Goal: Information Seeking & Learning: Learn about a topic

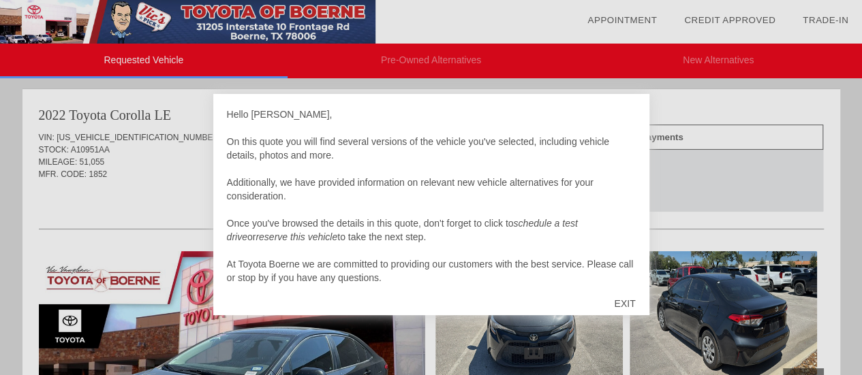
scroll to position [14, 0]
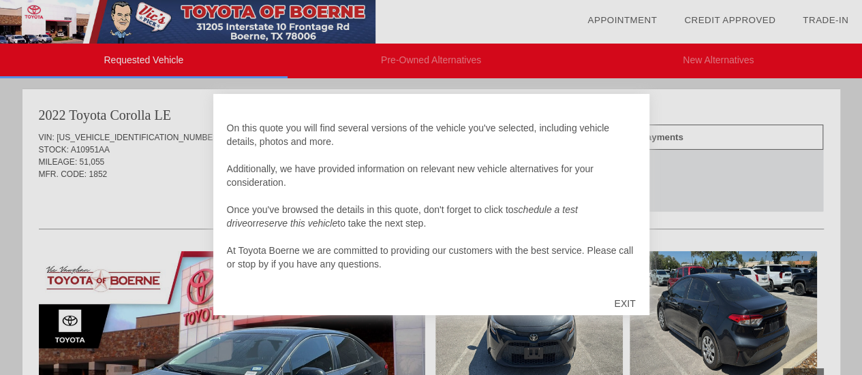
click at [623, 300] on div "EXIT" at bounding box center [624, 303] width 48 height 41
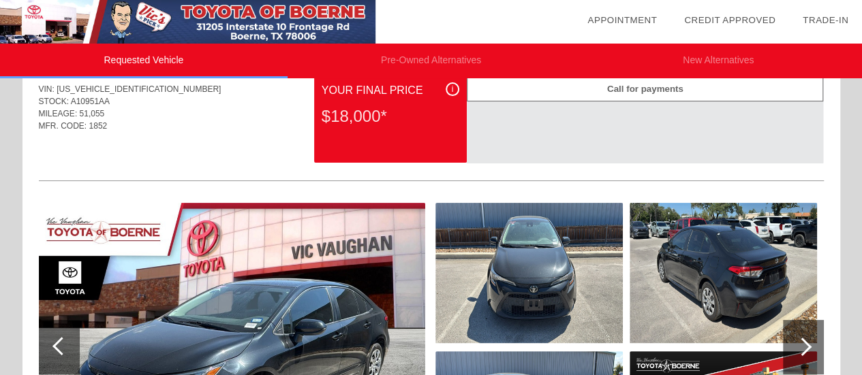
scroll to position [0, 0]
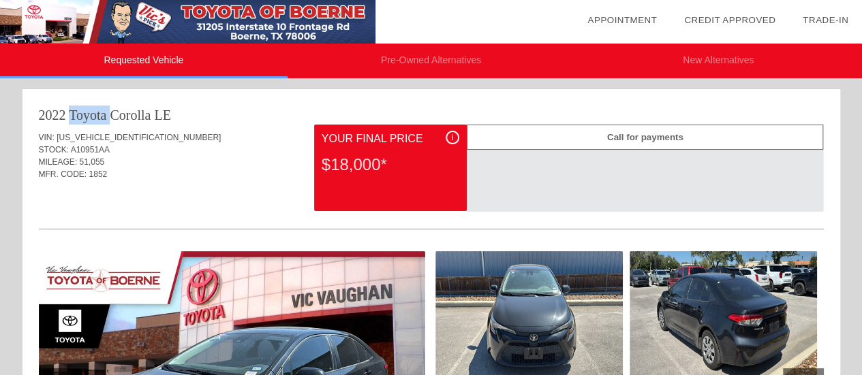
drag, startPoint x: 38, startPoint y: 117, endPoint x: 82, endPoint y: 114, distance: 43.7
click at [82, 114] on div "2022 Toyota Corolla" at bounding box center [95, 115] width 112 height 19
drag, startPoint x: 108, startPoint y: 161, endPoint x: 69, endPoint y: 158, distance: 39.7
click at [69, 158] on div "MILEAGE: 51,055" at bounding box center [431, 162] width 785 height 12
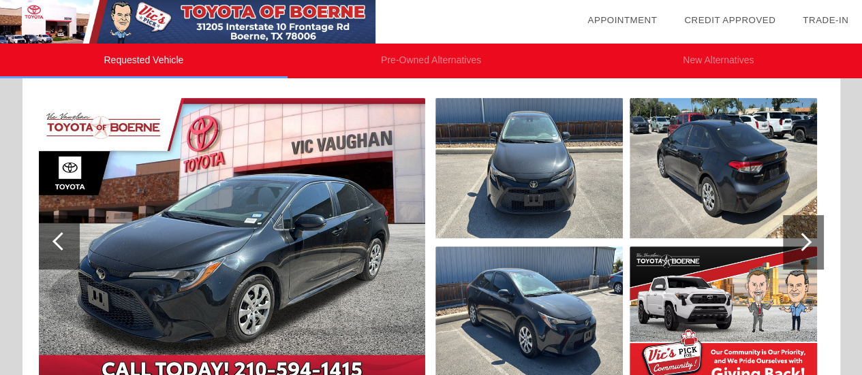
scroll to position [68, 0]
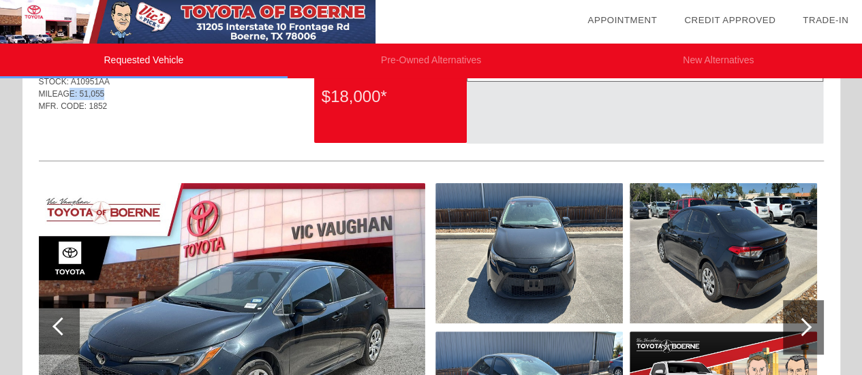
click at [514, 241] on img at bounding box center [528, 253] width 187 height 140
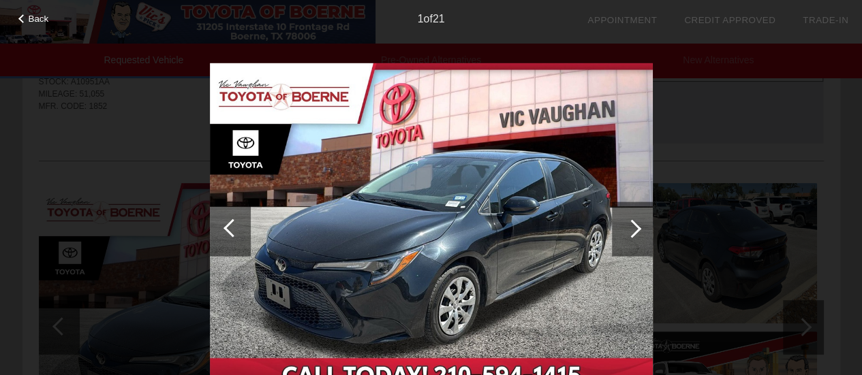
click at [630, 239] on div at bounding box center [632, 229] width 41 height 55
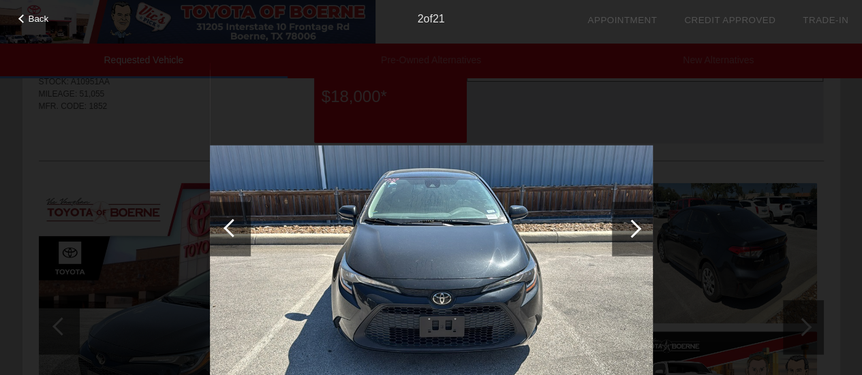
click at [630, 239] on div at bounding box center [632, 229] width 41 height 55
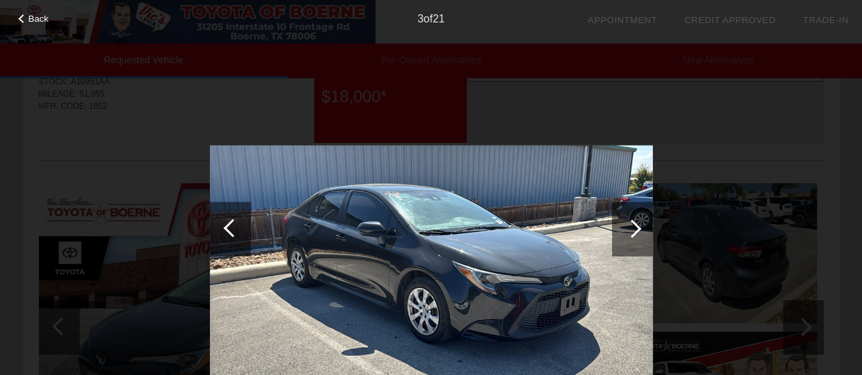
click at [630, 239] on div at bounding box center [632, 229] width 41 height 55
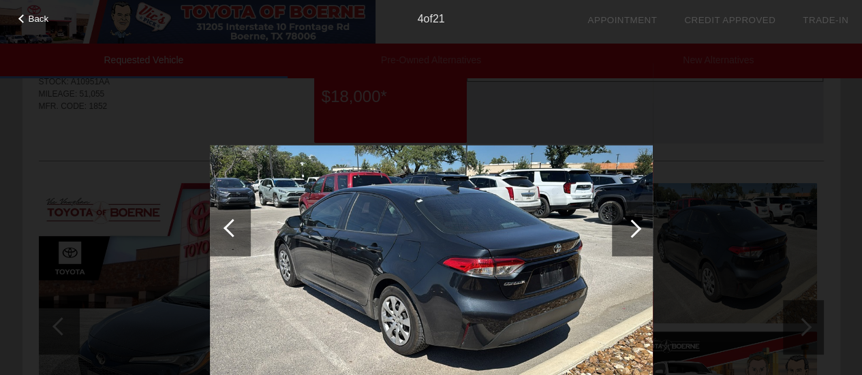
click at [630, 239] on div at bounding box center [632, 229] width 41 height 55
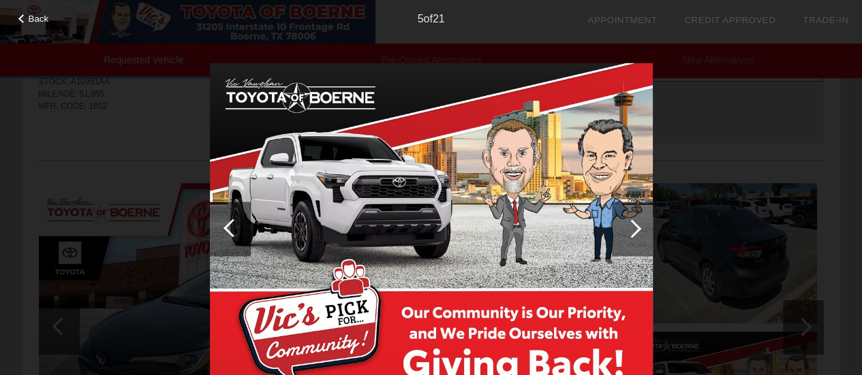
click at [630, 239] on div at bounding box center [632, 229] width 41 height 55
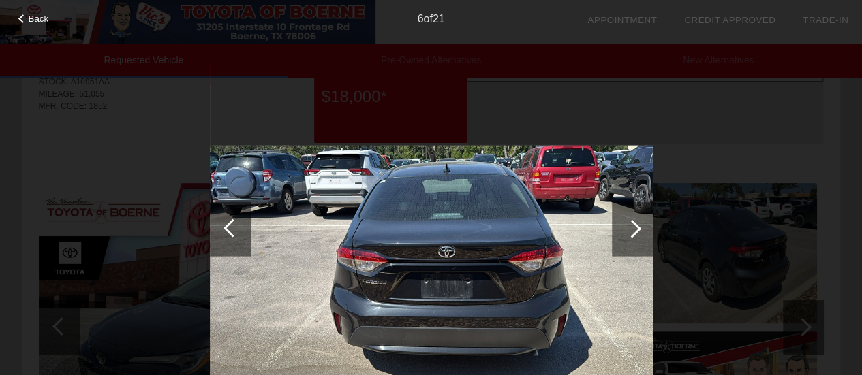
click at [630, 239] on div at bounding box center [632, 229] width 41 height 55
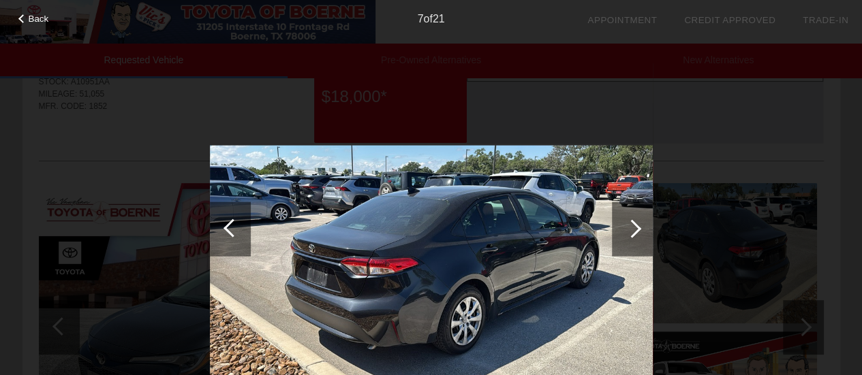
click at [630, 234] on div at bounding box center [632, 228] width 18 height 18
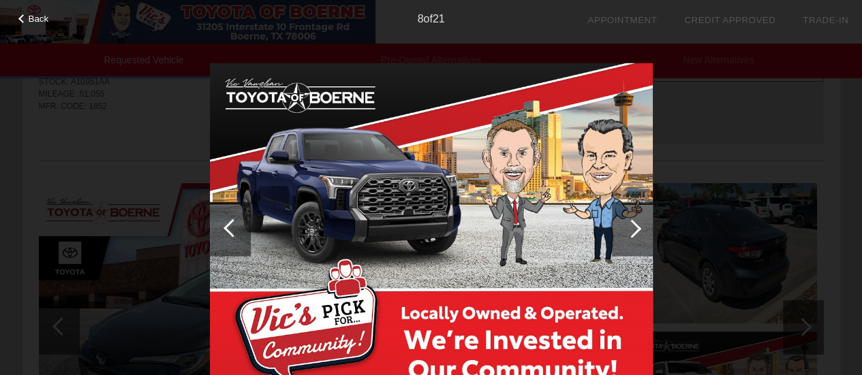
click at [630, 234] on div at bounding box center [632, 228] width 18 height 18
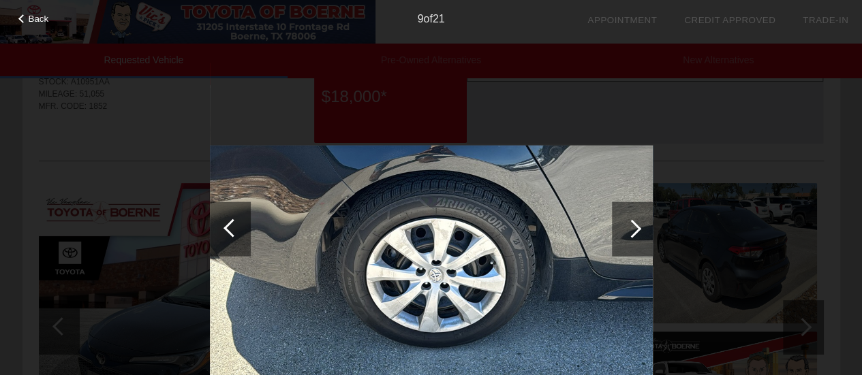
click at [630, 234] on div at bounding box center [632, 228] width 18 height 18
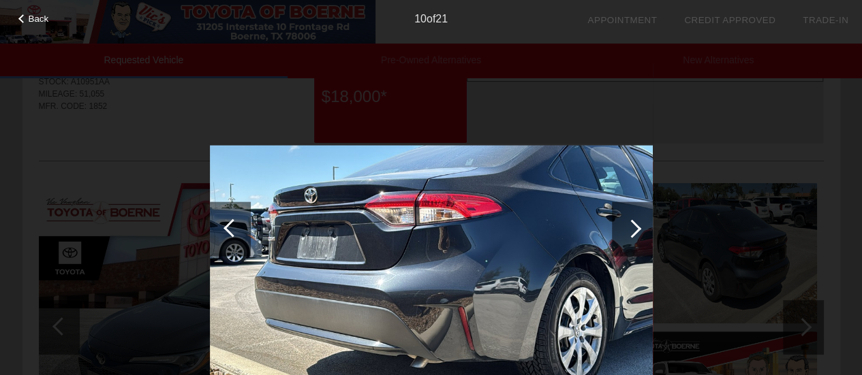
click at [228, 228] on div at bounding box center [232, 228] width 18 height 18
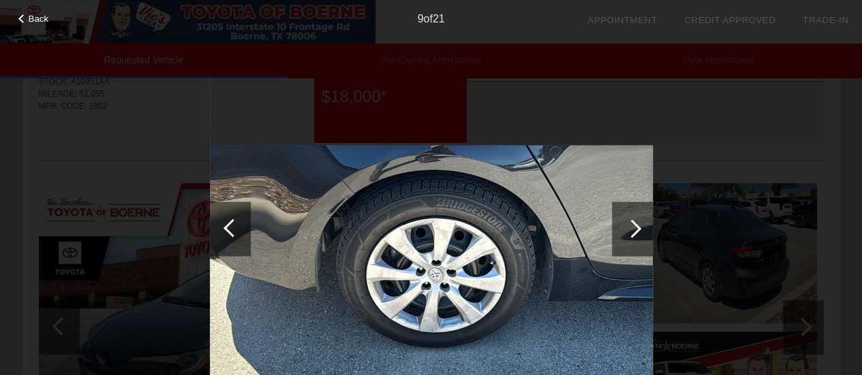
click at [634, 234] on div at bounding box center [632, 228] width 18 height 18
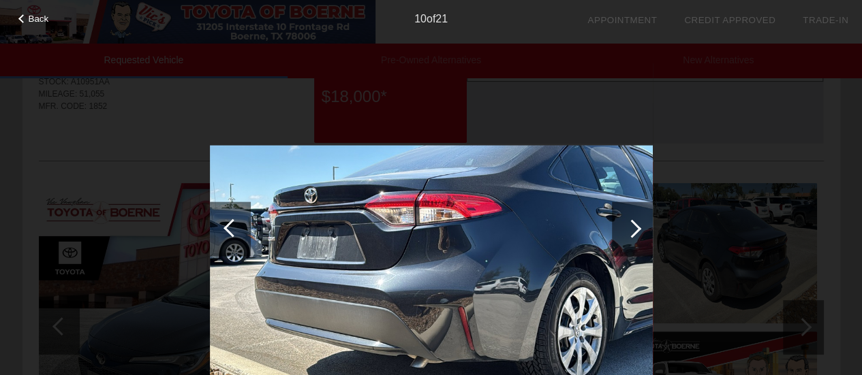
click at [634, 234] on div at bounding box center [632, 228] width 18 height 18
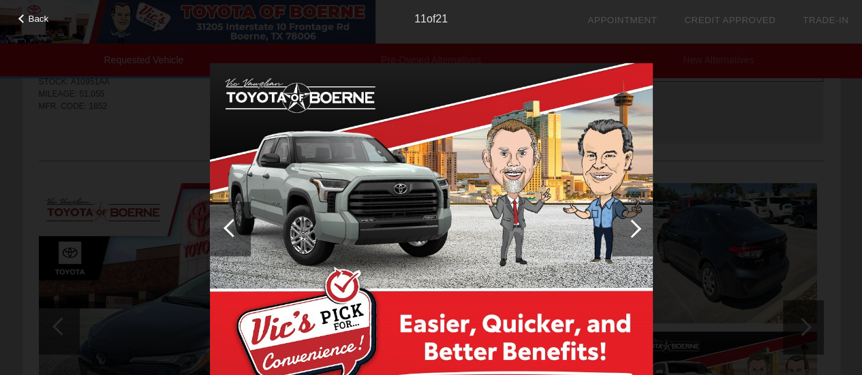
click at [634, 234] on div at bounding box center [632, 228] width 18 height 18
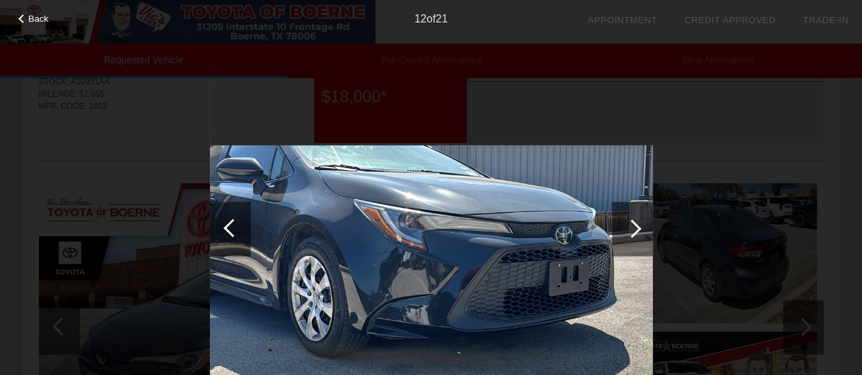
click at [635, 229] on div at bounding box center [632, 228] width 18 height 18
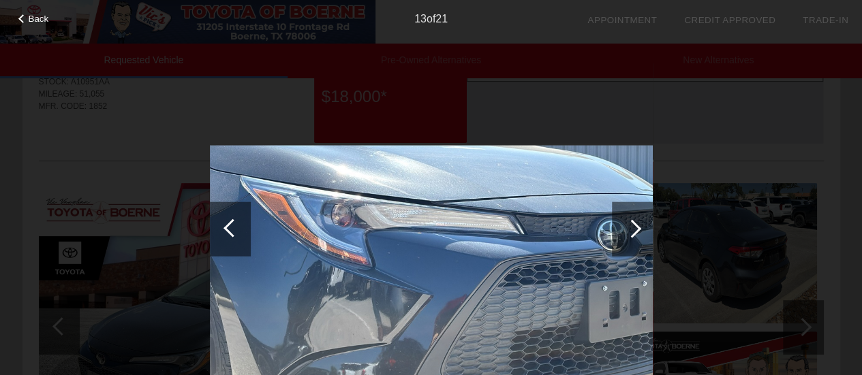
click at [635, 229] on div at bounding box center [632, 228] width 18 height 18
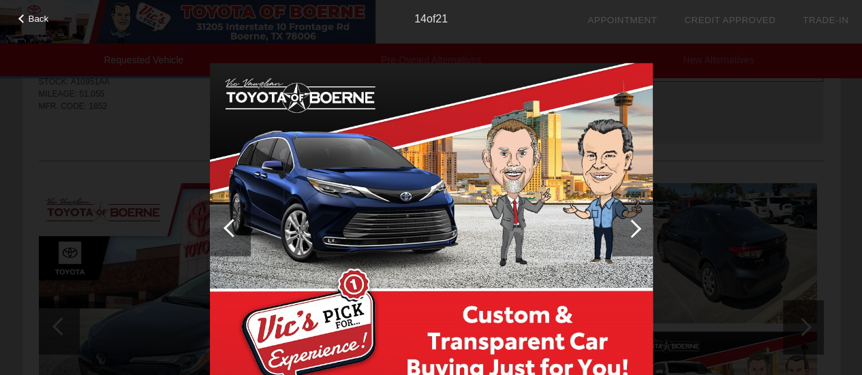
click at [632, 227] on div at bounding box center [632, 228] width 18 height 18
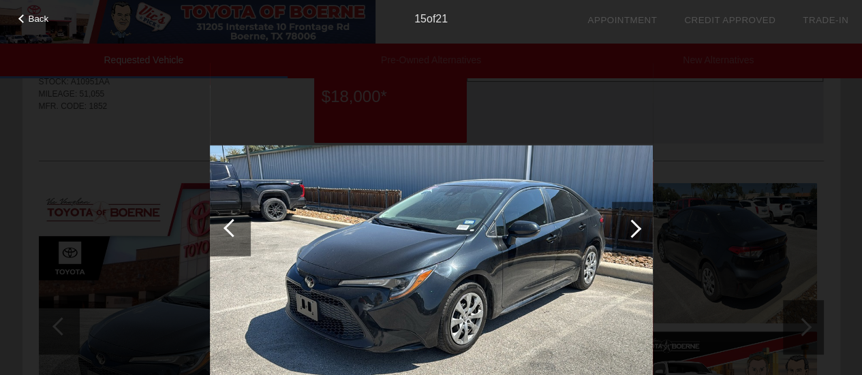
click at [632, 227] on div at bounding box center [632, 228] width 18 height 18
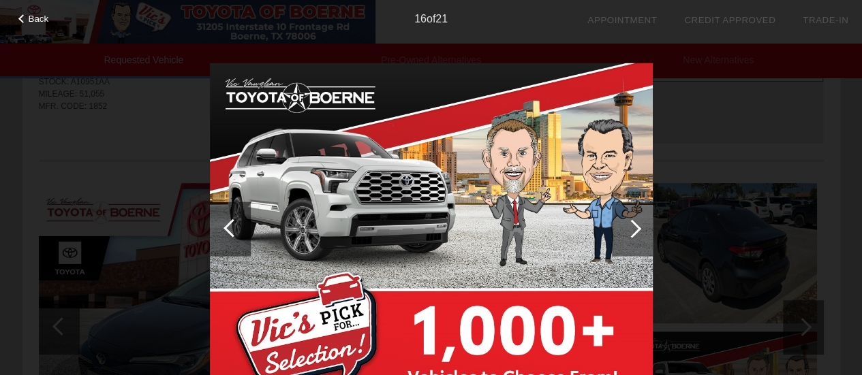
click at [632, 227] on div at bounding box center [632, 228] width 18 height 18
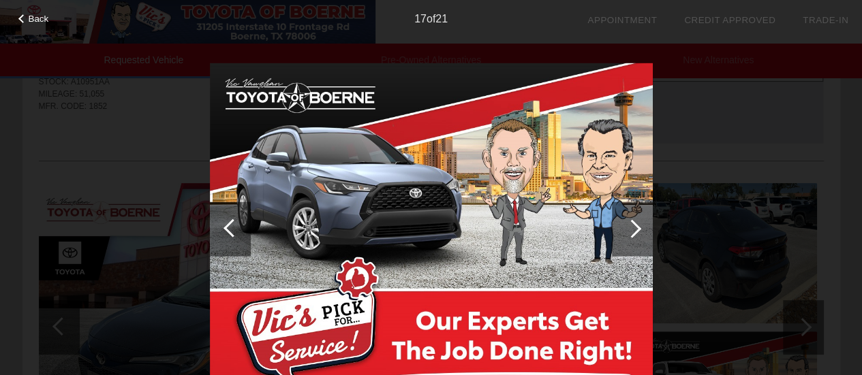
click at [632, 227] on div at bounding box center [632, 228] width 18 height 18
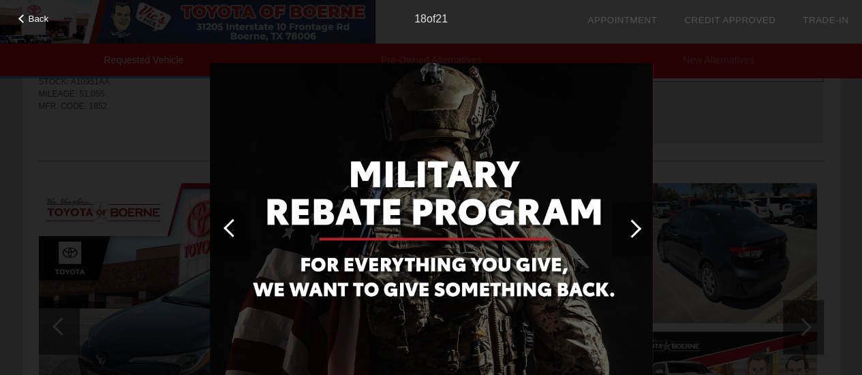
click at [632, 227] on div at bounding box center [632, 228] width 18 height 18
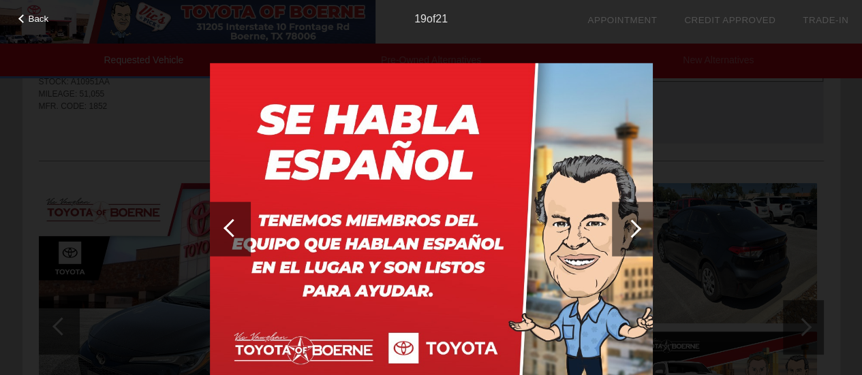
click at [632, 227] on div at bounding box center [632, 228] width 18 height 18
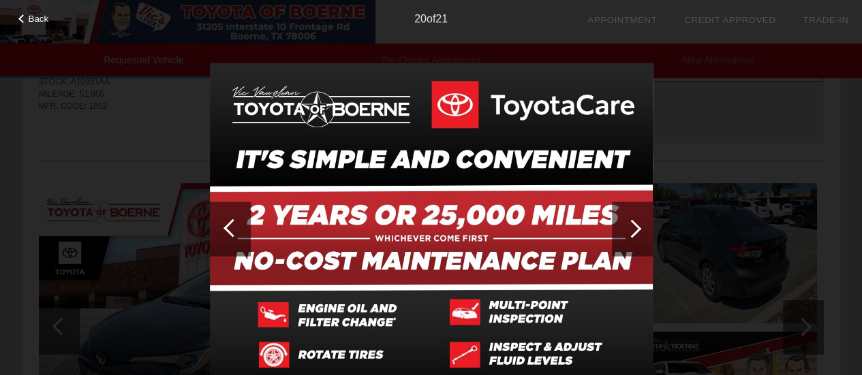
click at [632, 227] on div at bounding box center [632, 228] width 18 height 18
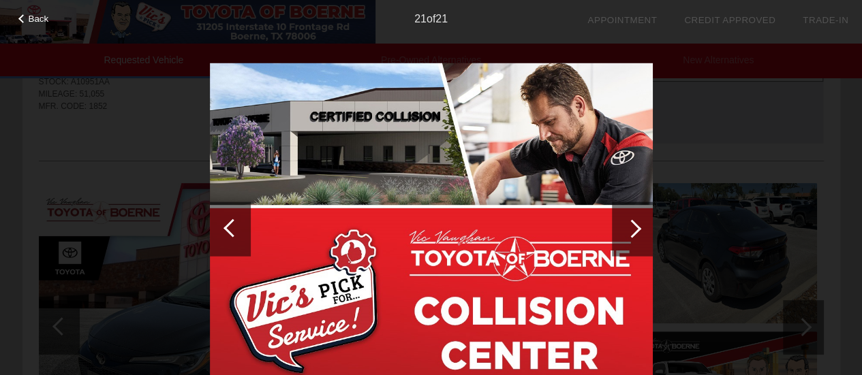
click at [632, 227] on div at bounding box center [632, 228] width 18 height 18
click at [29, 22] on span "Back" at bounding box center [39, 19] width 20 height 10
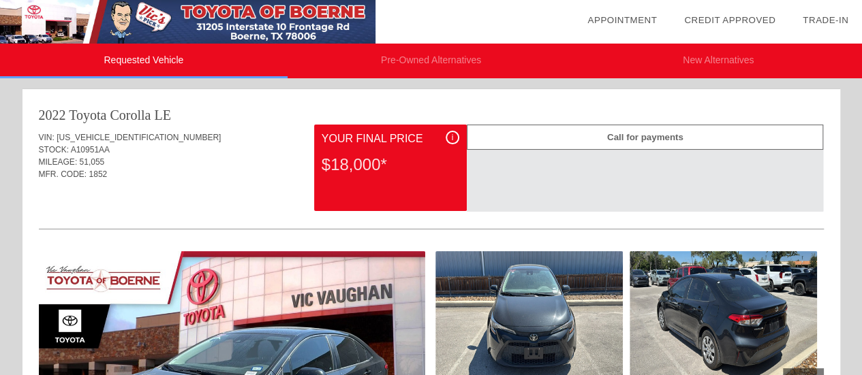
scroll to position [0, 0]
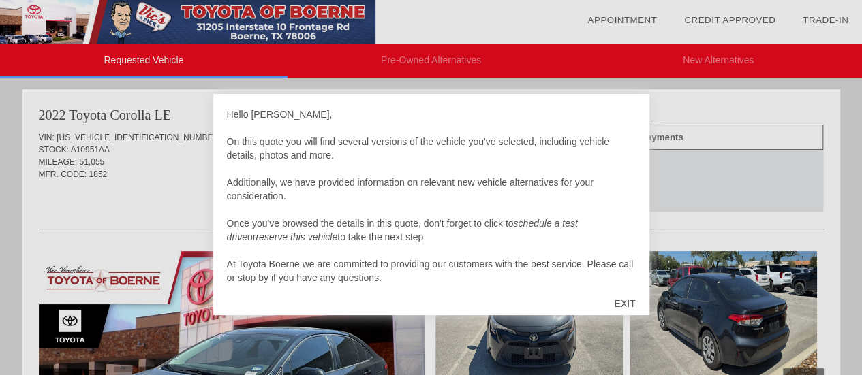
click at [620, 302] on div "EXIT" at bounding box center [624, 303] width 48 height 41
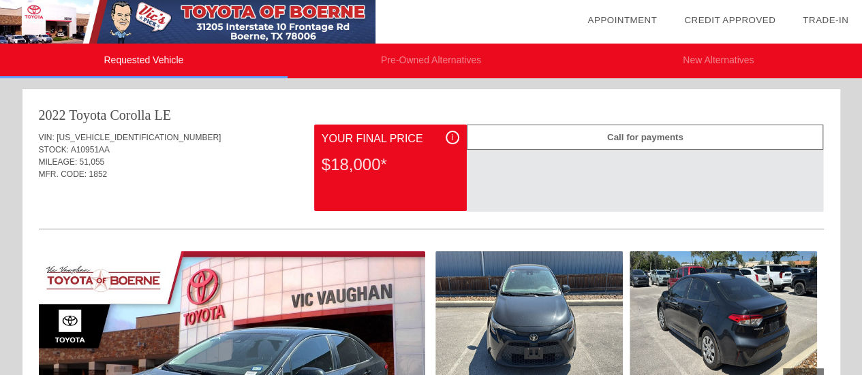
click at [366, 159] on div "$18,000*" at bounding box center [391, 164] width 138 height 35
click at [455, 134] on div "i" at bounding box center [453, 138] width 14 height 14
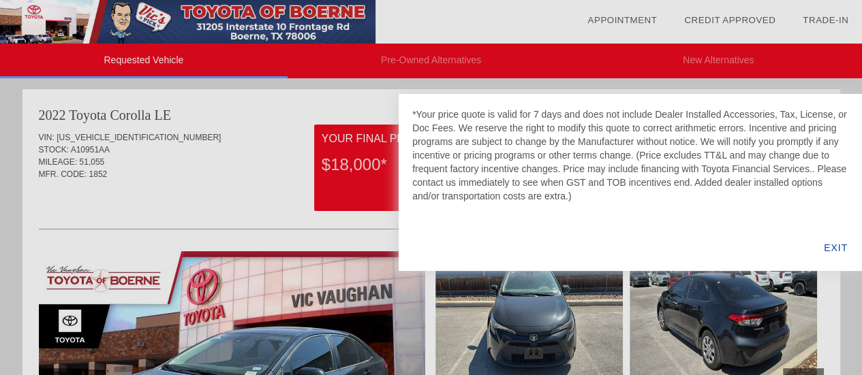
click at [176, 187] on div at bounding box center [431, 187] width 862 height 375
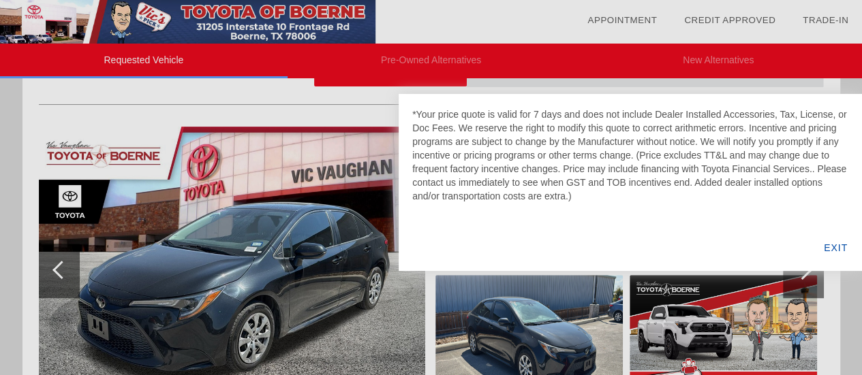
scroll to position [136, 0]
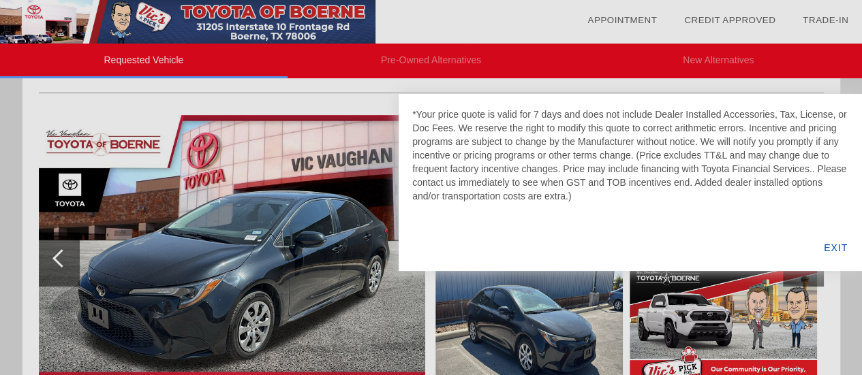
click at [830, 253] on div "EXIT" at bounding box center [835, 248] width 52 height 46
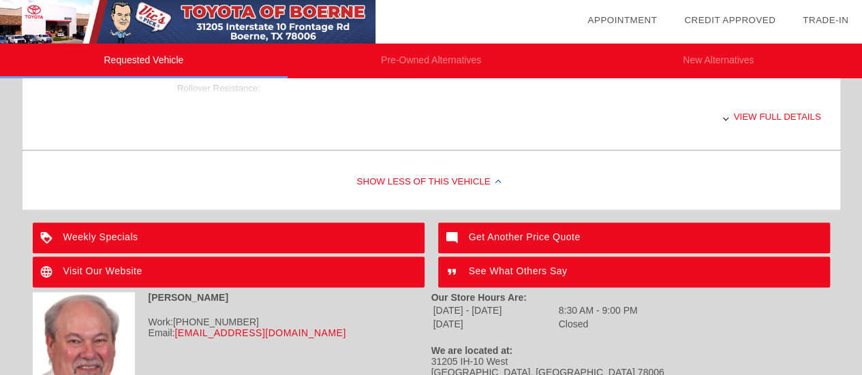
scroll to position [681, 0]
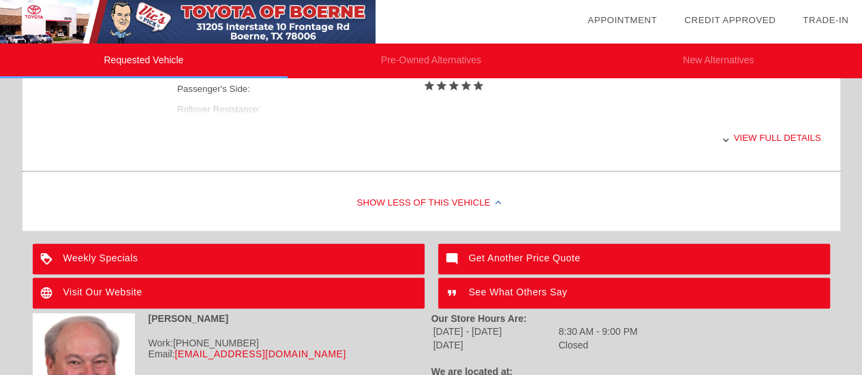
click at [767, 140] on div "View full details" at bounding box center [499, 137] width 644 height 33
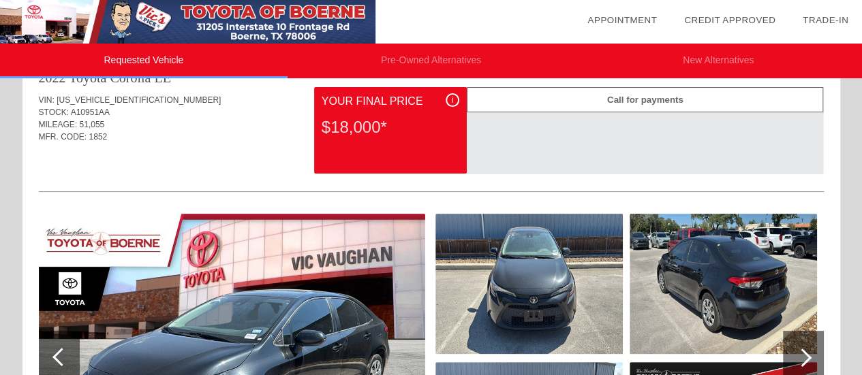
scroll to position [14, 0]
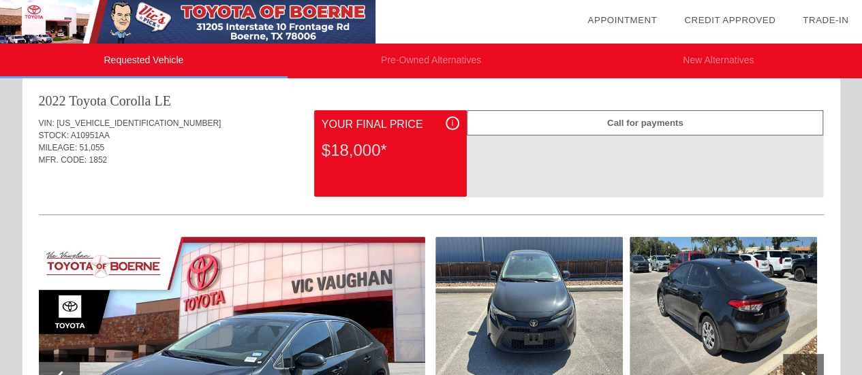
click at [450, 122] on div "i" at bounding box center [453, 124] width 14 height 14
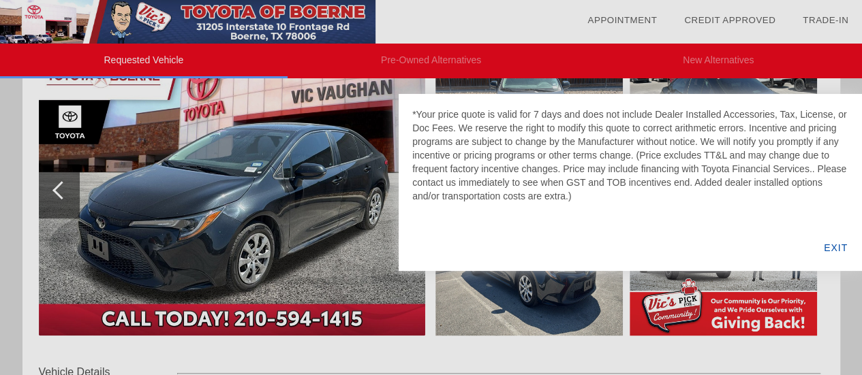
scroll to position [136, 0]
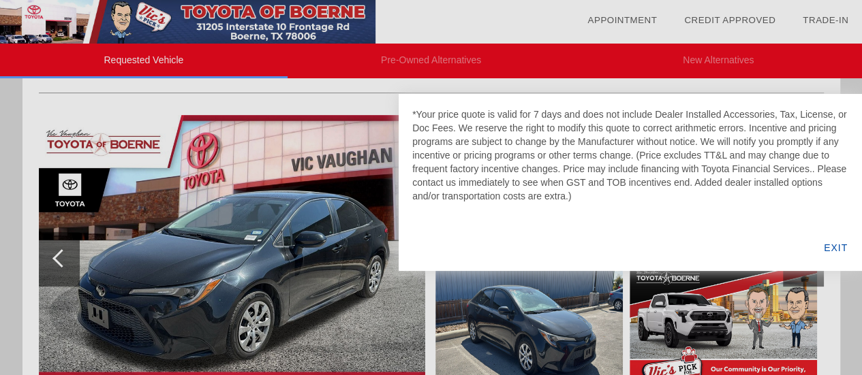
click at [835, 242] on div "EXIT" at bounding box center [835, 248] width 52 height 46
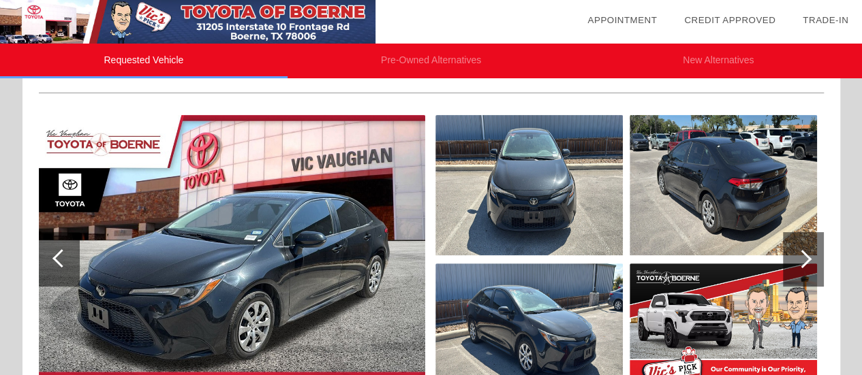
scroll to position [0, 0]
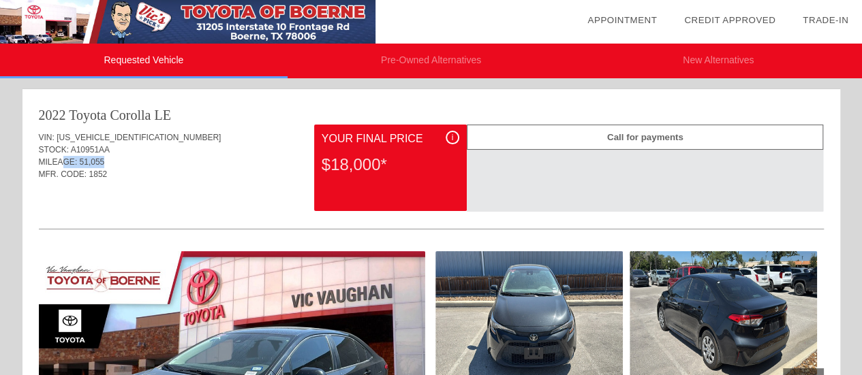
drag, startPoint x: 112, startPoint y: 160, endPoint x: 64, endPoint y: 161, distance: 47.7
click at [64, 161] on div "MILEAGE: 51,055" at bounding box center [431, 162] width 785 height 12
click at [189, 183] on div "VIN: [US_VEHICLE_IDENTIFICATION_NUMBER] STOCK: A10951AA MILEAGE: 51,055 MFR. CO…" at bounding box center [431, 157] width 785 height 64
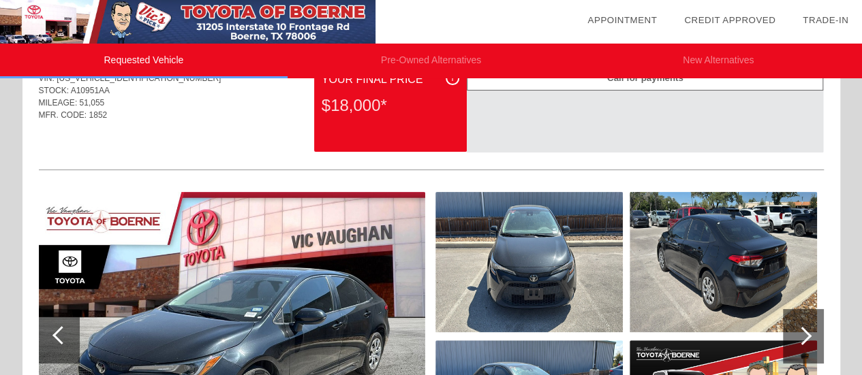
scroll to position [136, 0]
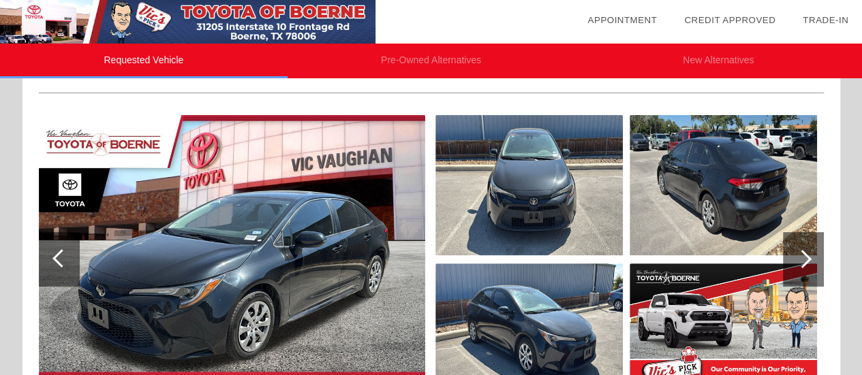
click at [468, 200] on img at bounding box center [528, 185] width 187 height 140
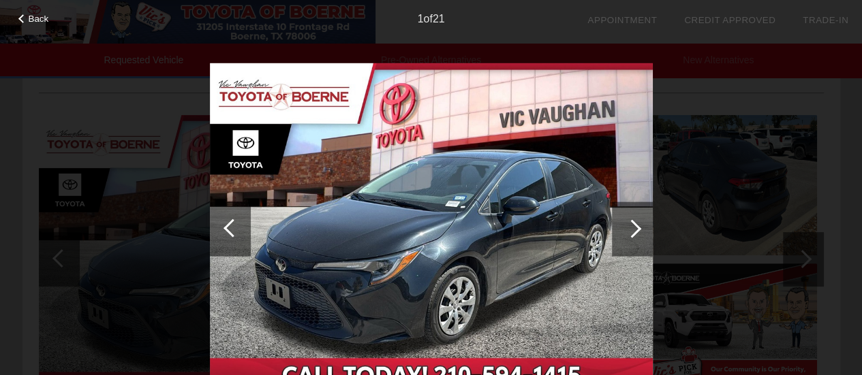
click at [635, 235] on div at bounding box center [632, 229] width 41 height 55
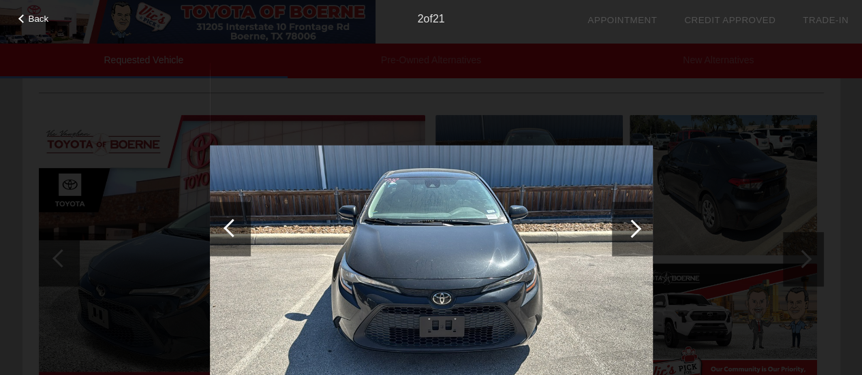
click at [636, 231] on div at bounding box center [632, 228] width 18 height 18
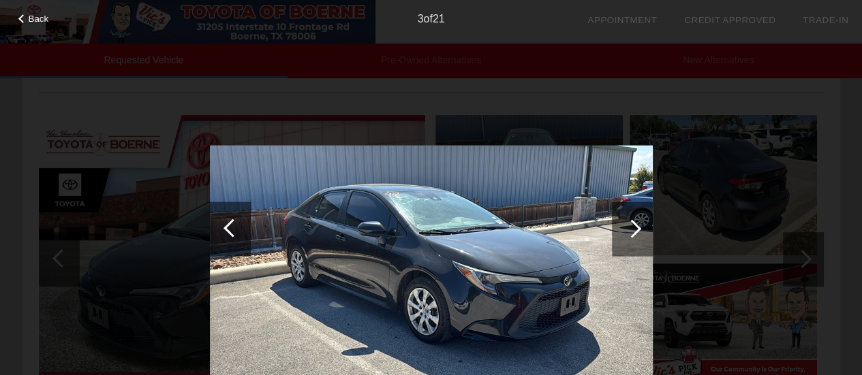
click at [636, 231] on div at bounding box center [632, 228] width 18 height 18
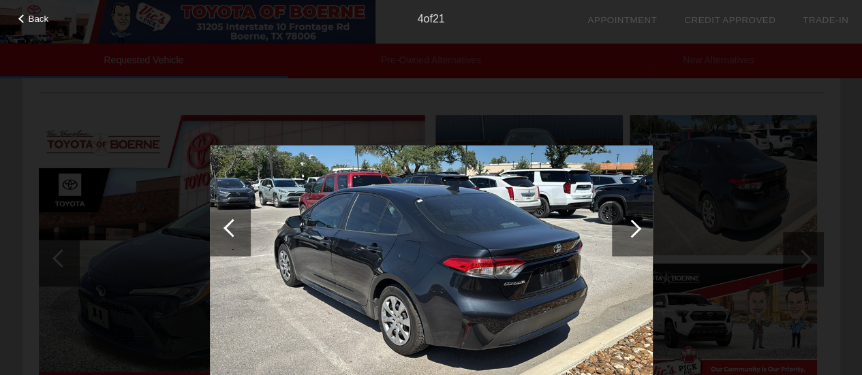
click at [636, 231] on div at bounding box center [632, 228] width 18 height 18
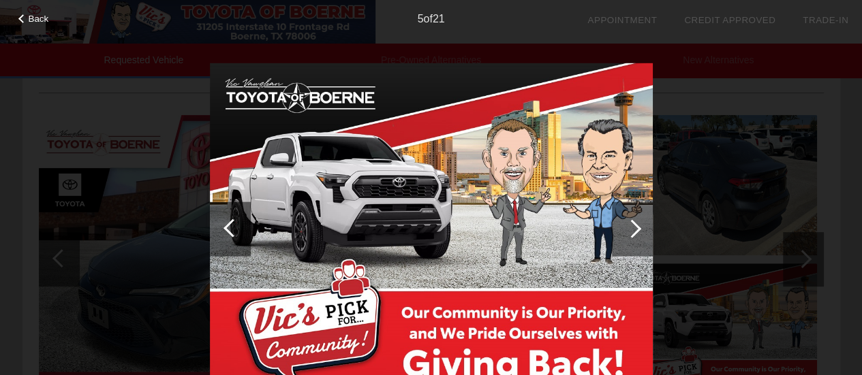
click at [636, 231] on div at bounding box center [632, 228] width 18 height 18
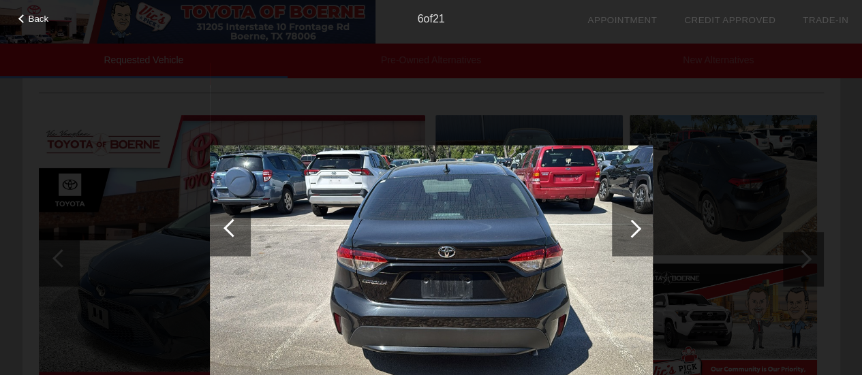
click at [636, 231] on div at bounding box center [632, 228] width 18 height 18
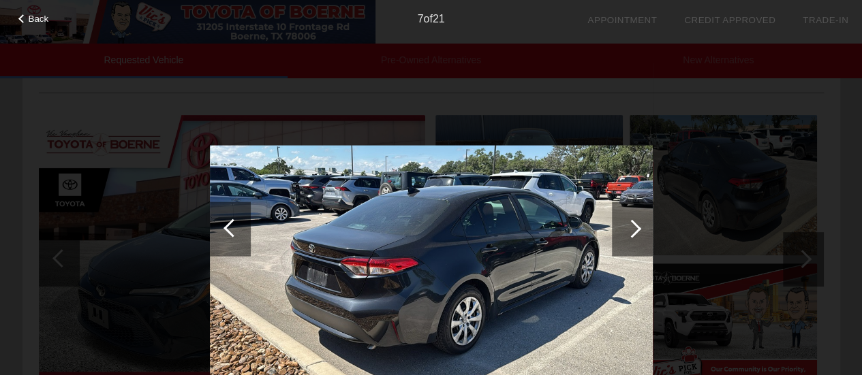
click at [636, 231] on div at bounding box center [632, 228] width 18 height 18
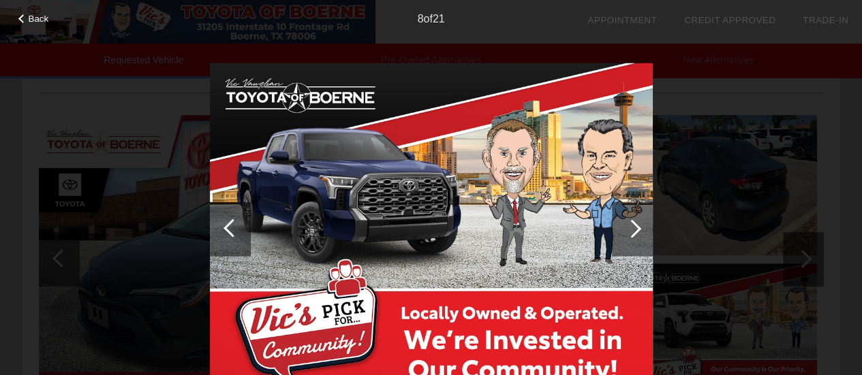
click at [635, 230] on div at bounding box center [632, 228] width 18 height 18
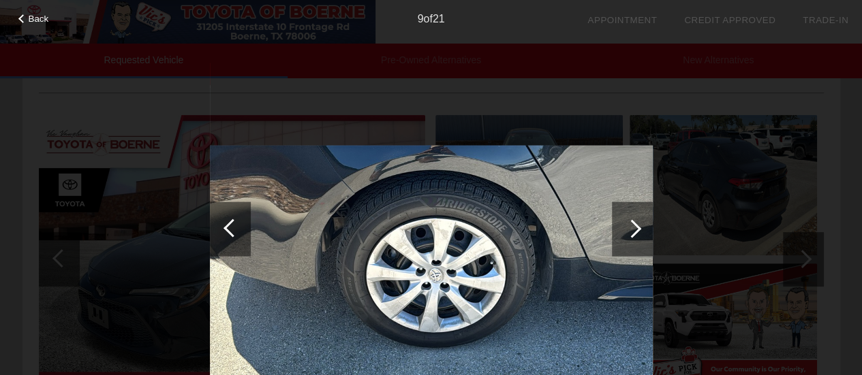
click at [635, 230] on div at bounding box center [632, 228] width 18 height 18
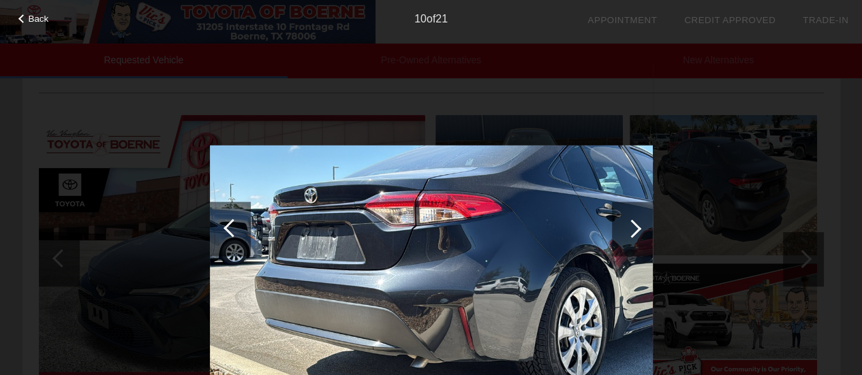
click at [627, 229] on div at bounding box center [632, 228] width 18 height 18
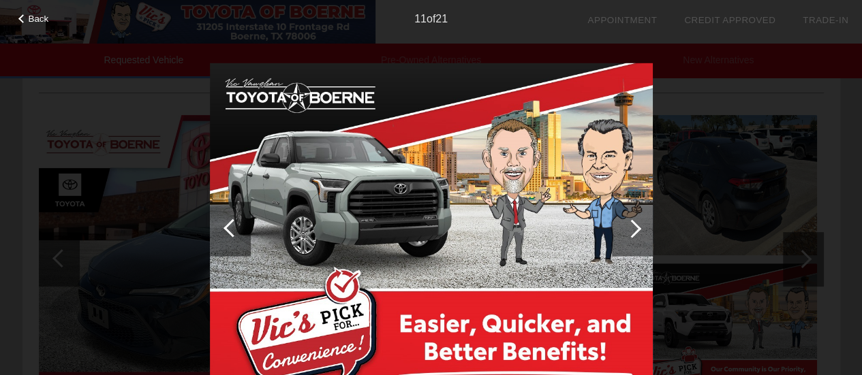
click at [634, 228] on div at bounding box center [632, 228] width 18 height 18
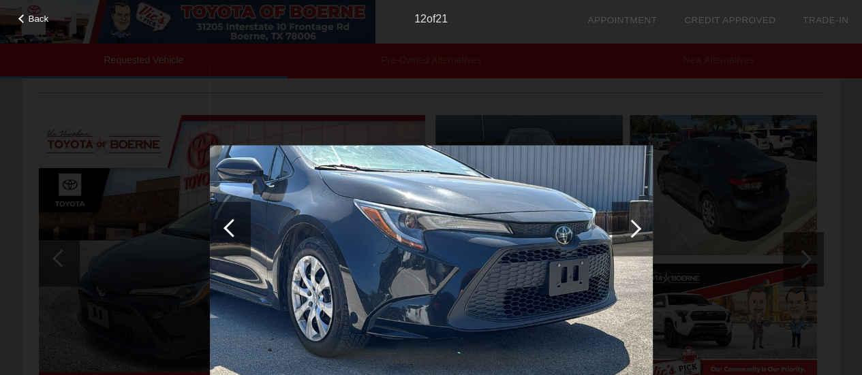
click at [634, 228] on div at bounding box center [632, 228] width 18 height 18
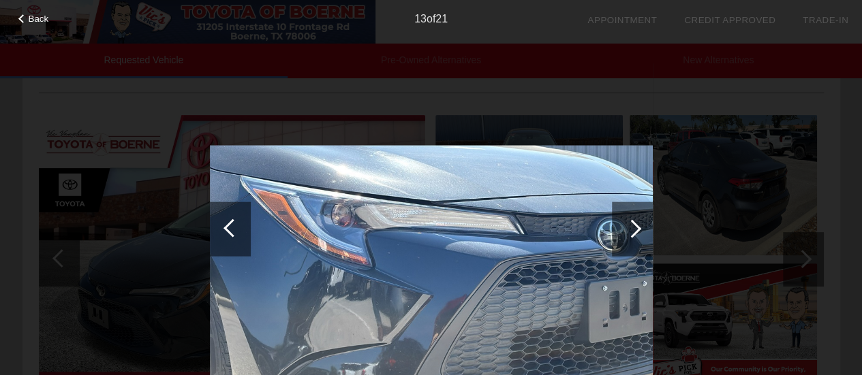
click at [634, 228] on div at bounding box center [632, 228] width 18 height 18
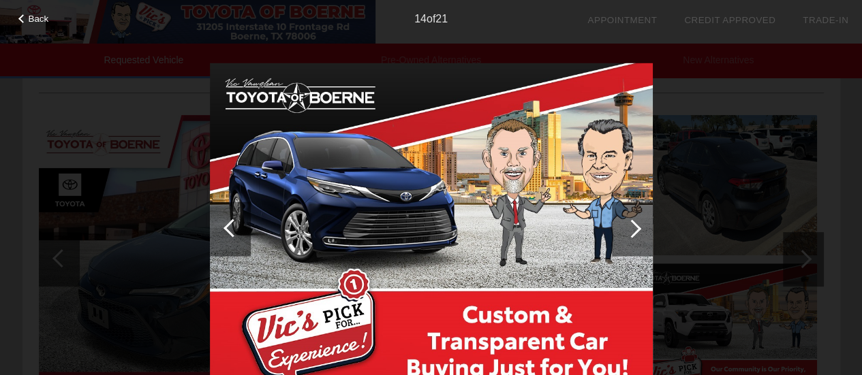
click at [634, 228] on div at bounding box center [632, 228] width 18 height 18
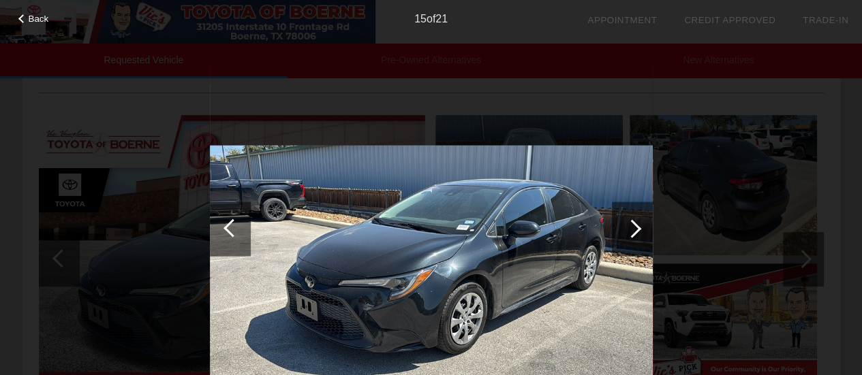
click at [634, 228] on div at bounding box center [632, 228] width 18 height 18
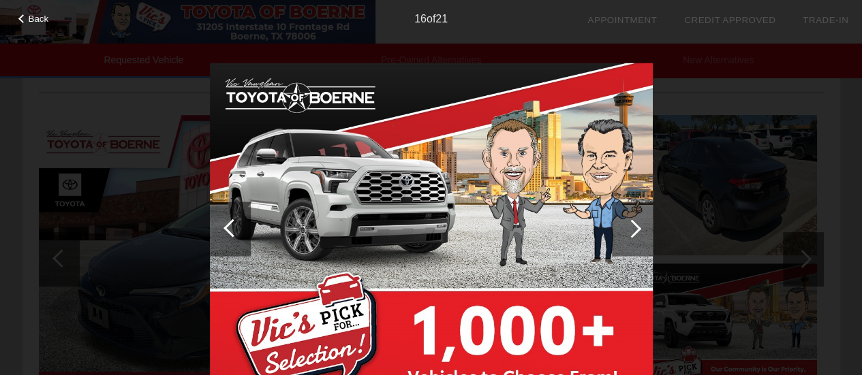
click at [634, 228] on div at bounding box center [632, 228] width 18 height 18
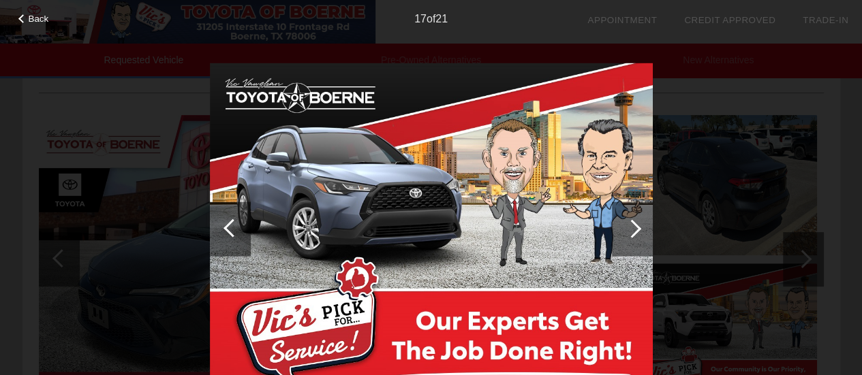
click at [634, 228] on div at bounding box center [632, 228] width 18 height 18
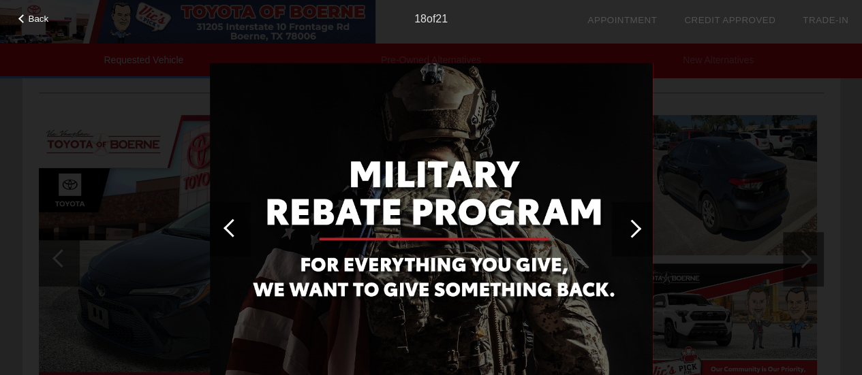
click at [634, 228] on div at bounding box center [632, 228] width 18 height 18
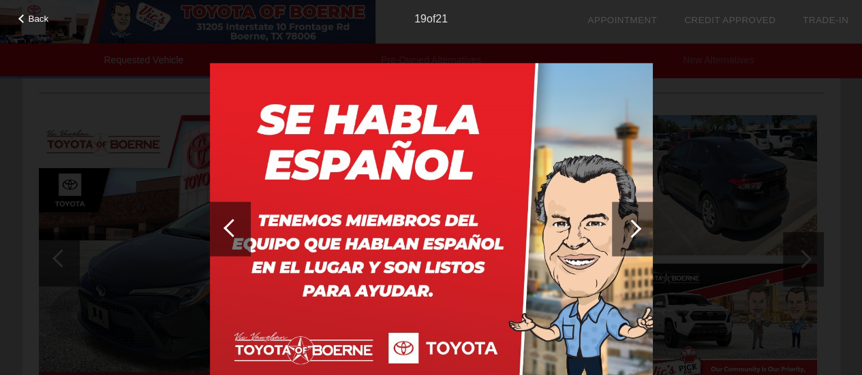
click at [634, 228] on div at bounding box center [632, 228] width 18 height 18
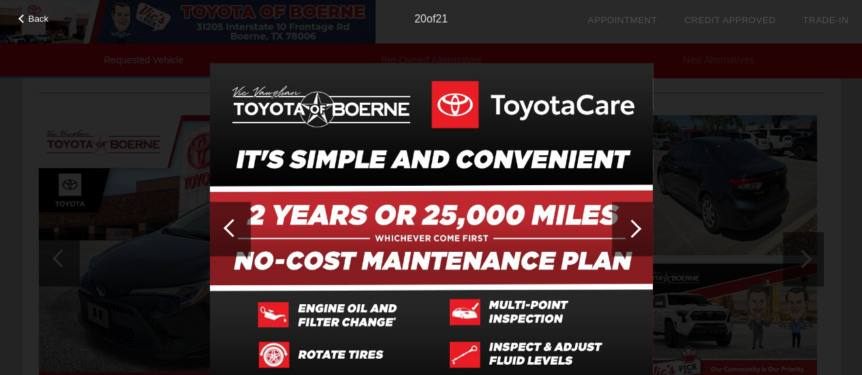
click at [634, 228] on div at bounding box center [632, 228] width 18 height 18
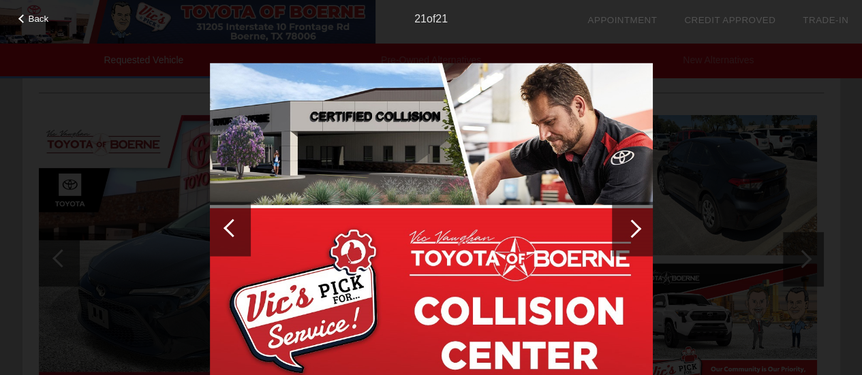
click at [232, 227] on div at bounding box center [232, 228] width 18 height 18
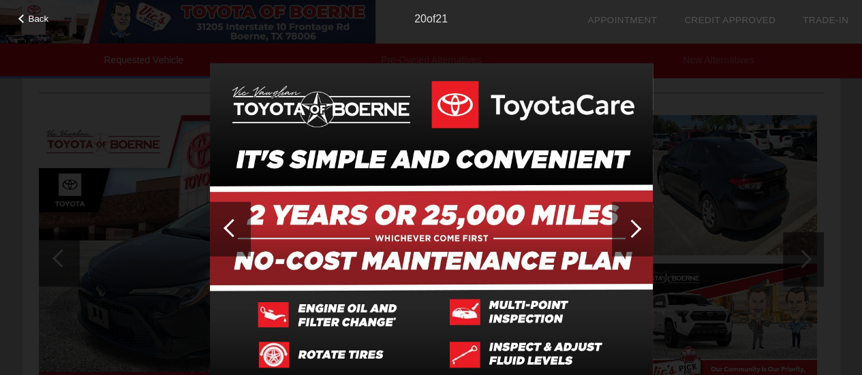
click at [626, 238] on div at bounding box center [632, 229] width 41 height 55
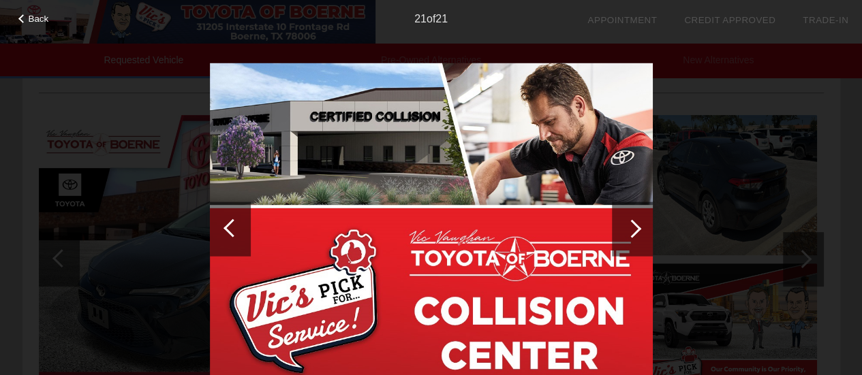
click at [626, 238] on div at bounding box center [632, 229] width 41 height 55
click at [636, 226] on div at bounding box center [632, 228] width 18 height 18
click at [34, 21] on span "Back" at bounding box center [39, 19] width 20 height 10
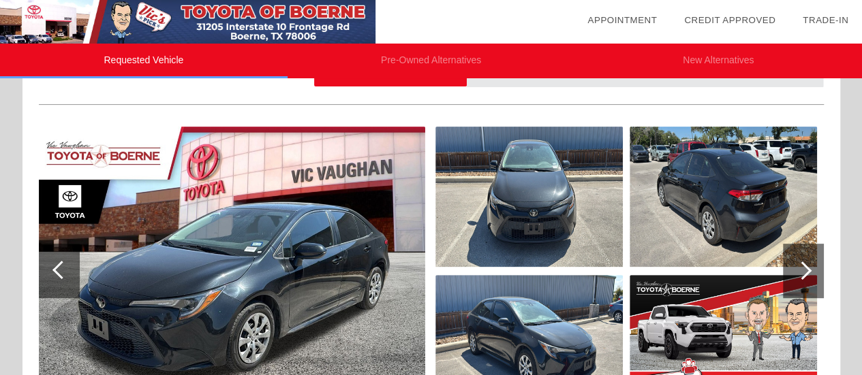
scroll to position [0, 0]
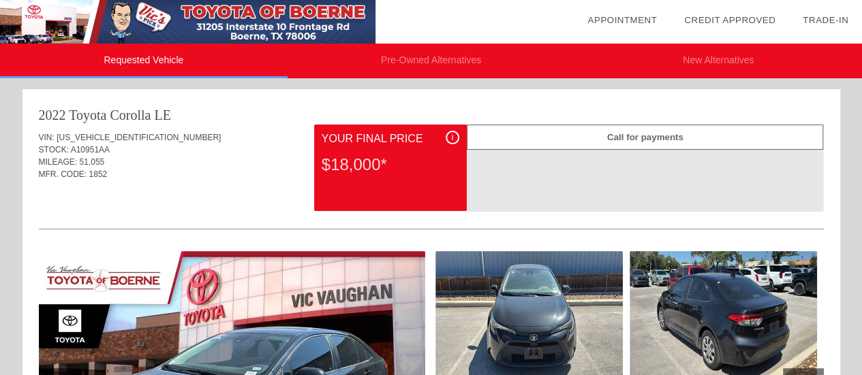
click at [455, 137] on div "i" at bounding box center [453, 138] width 14 height 14
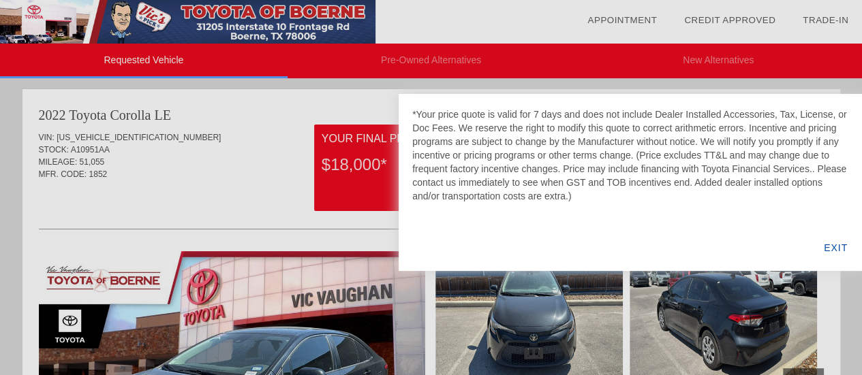
click at [830, 250] on div "EXIT" at bounding box center [835, 248] width 52 height 46
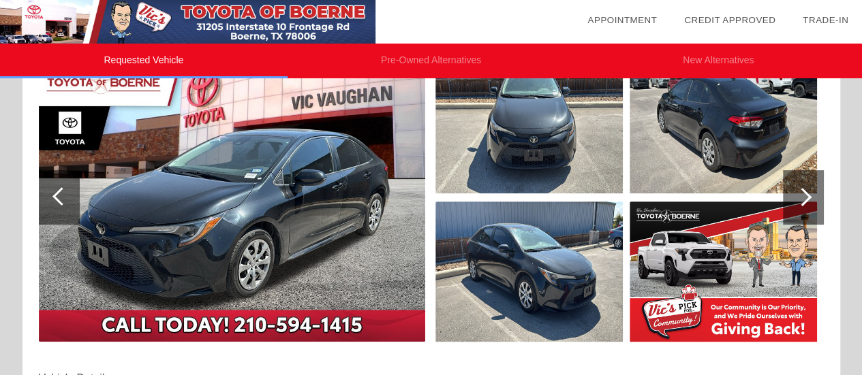
scroll to position [204, 0]
